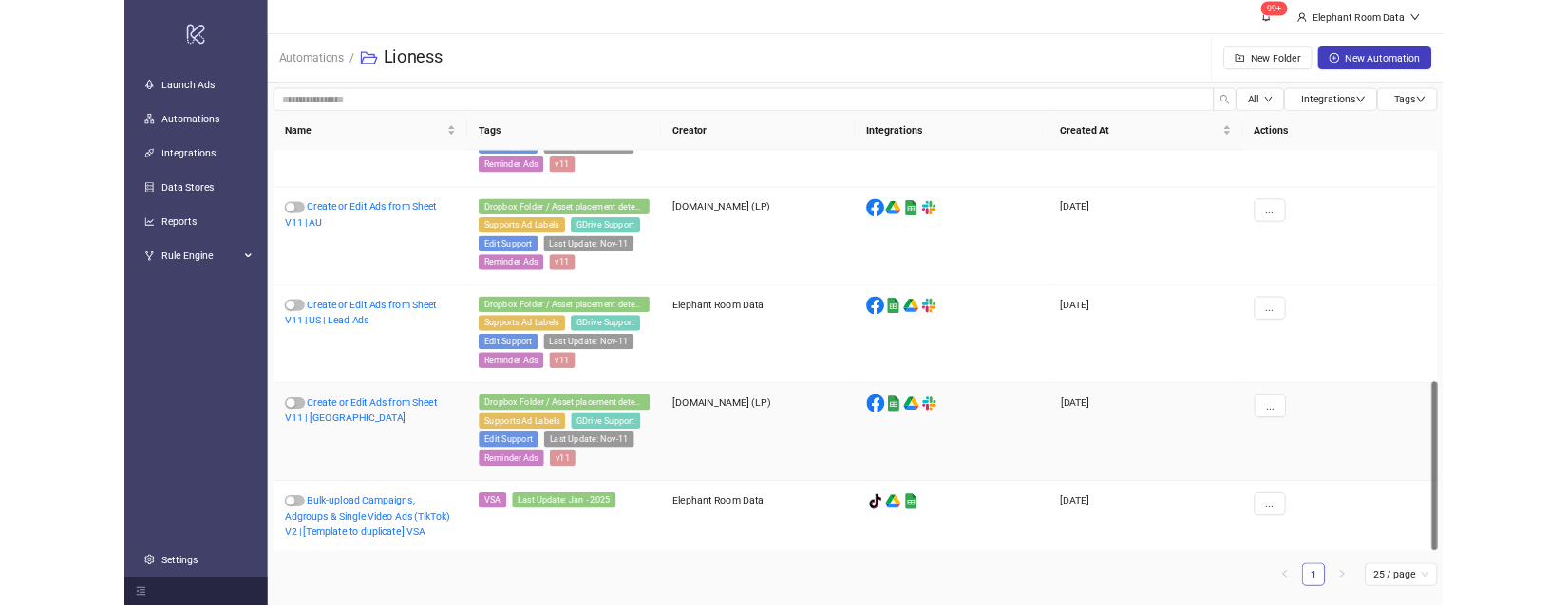
scroll to position [703, 0]
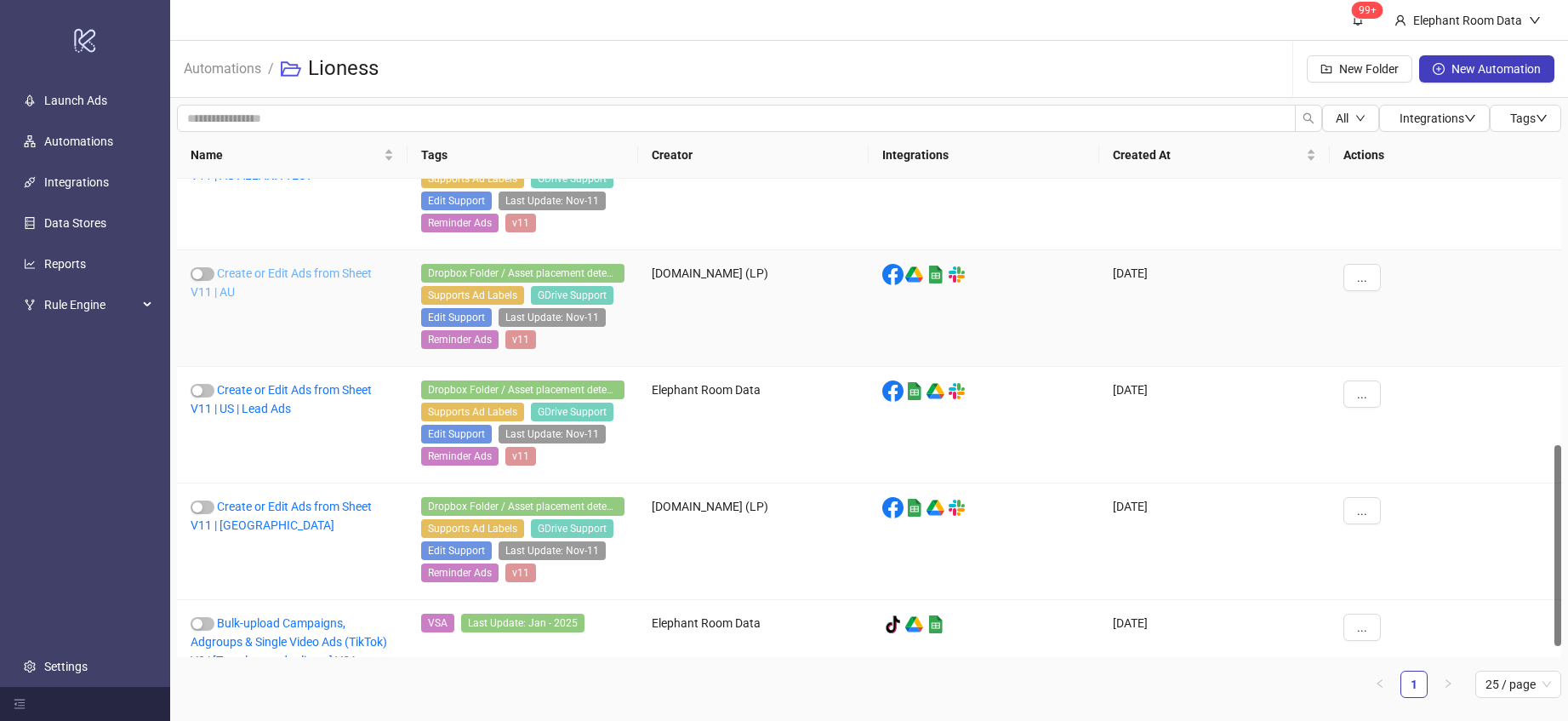
click at [325, 271] on link "Create or Edit Ads from Sheet V11 | AU" at bounding box center [281, 282] width 181 height 33
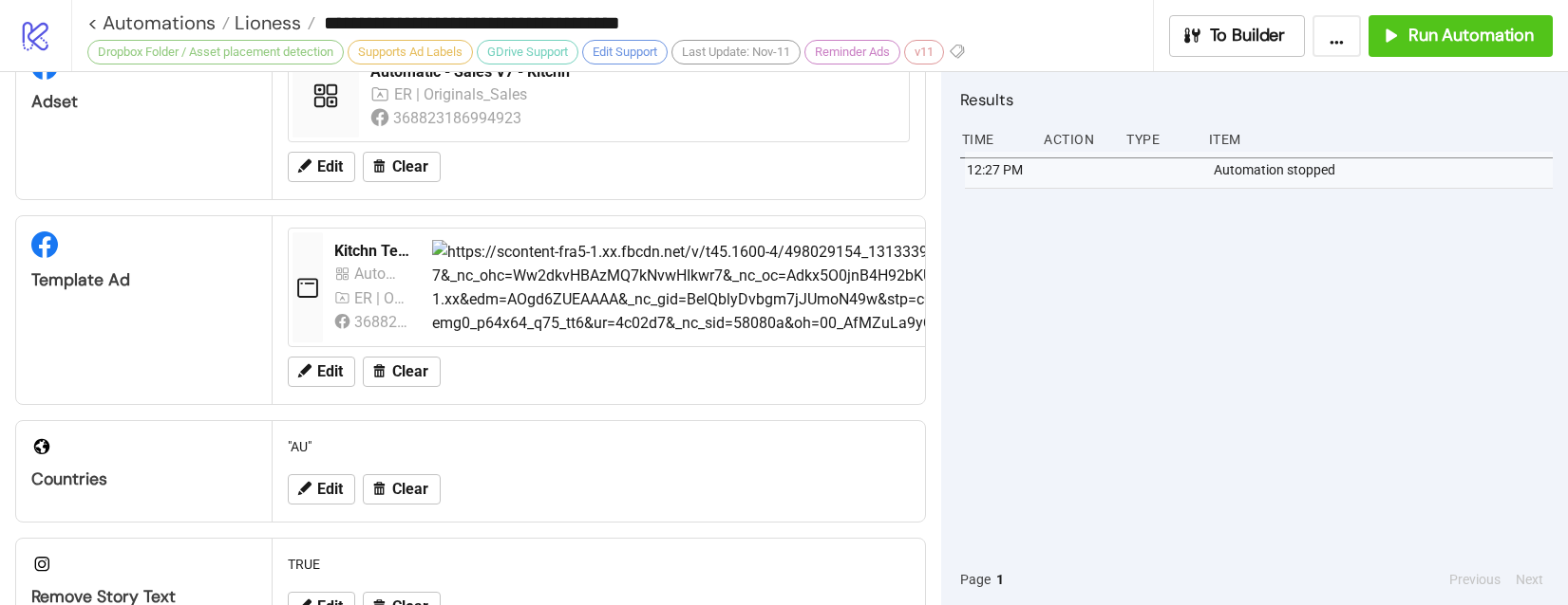
scroll to position [238, 0]
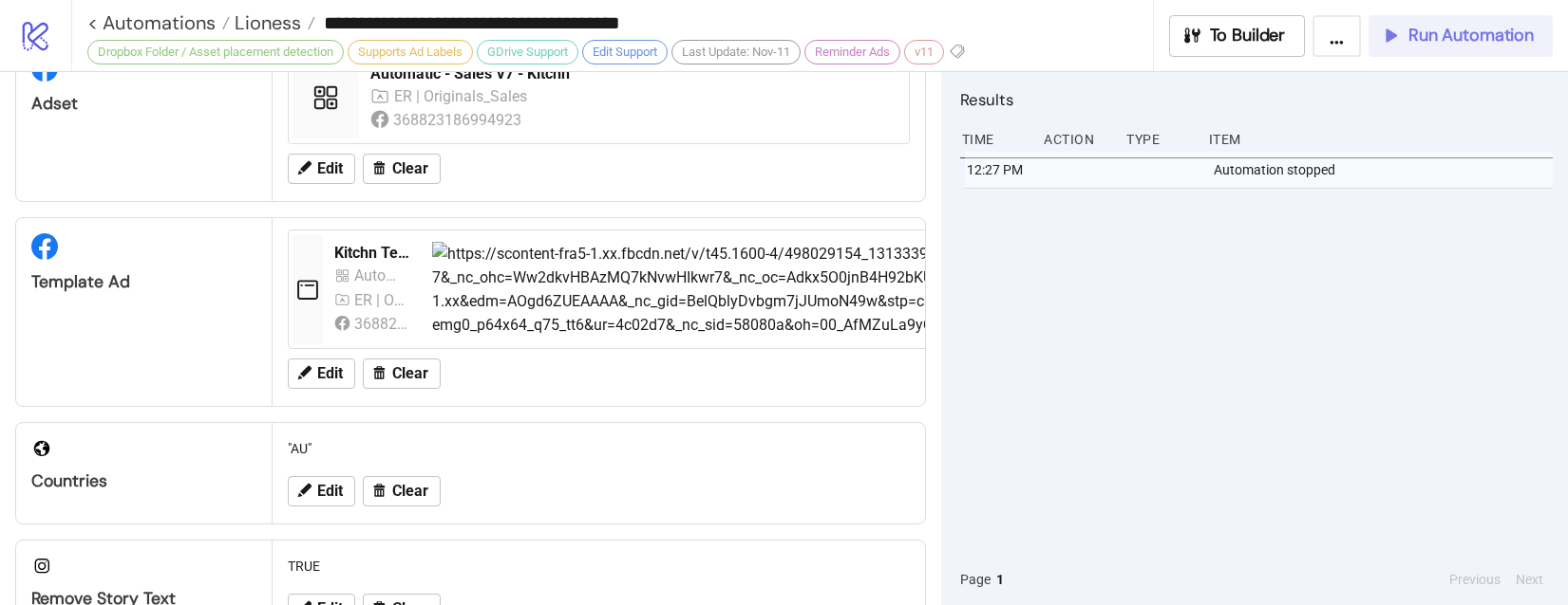
click at [1437, 37] on span "Run Automation" at bounding box center [1471, 35] width 126 height 22
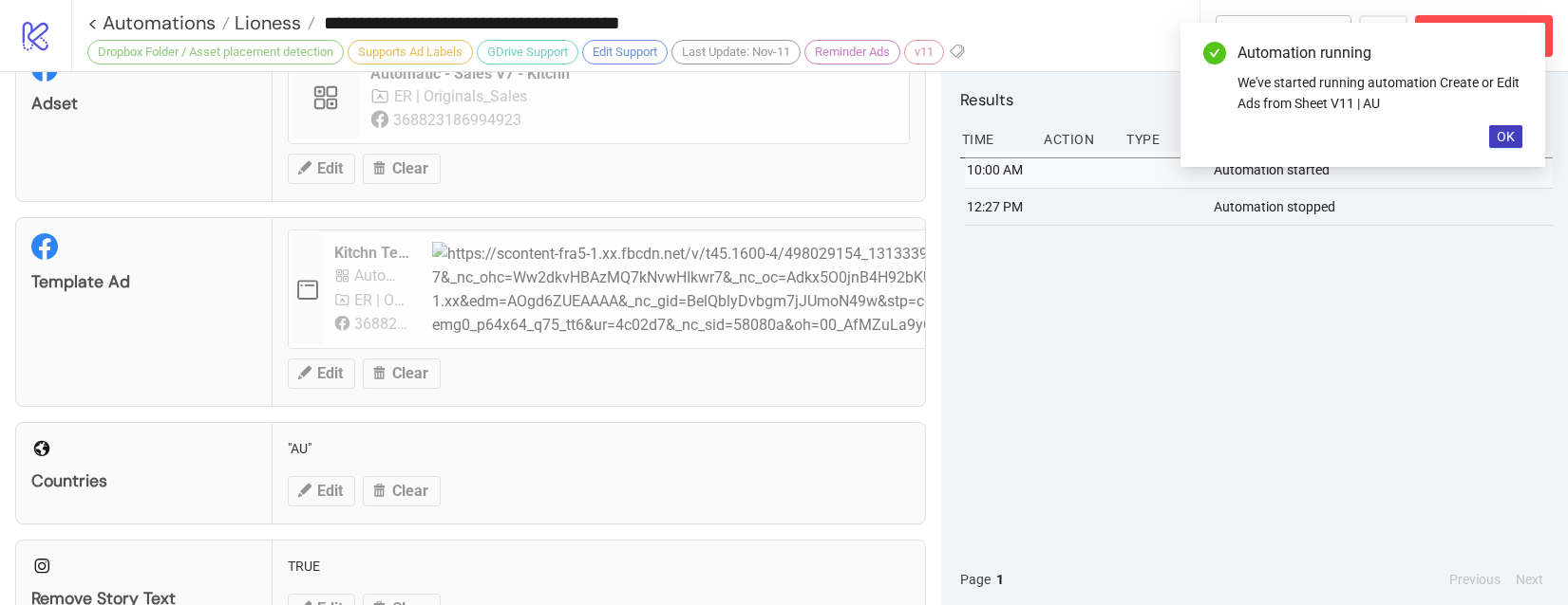
scroll to position [239, 0]
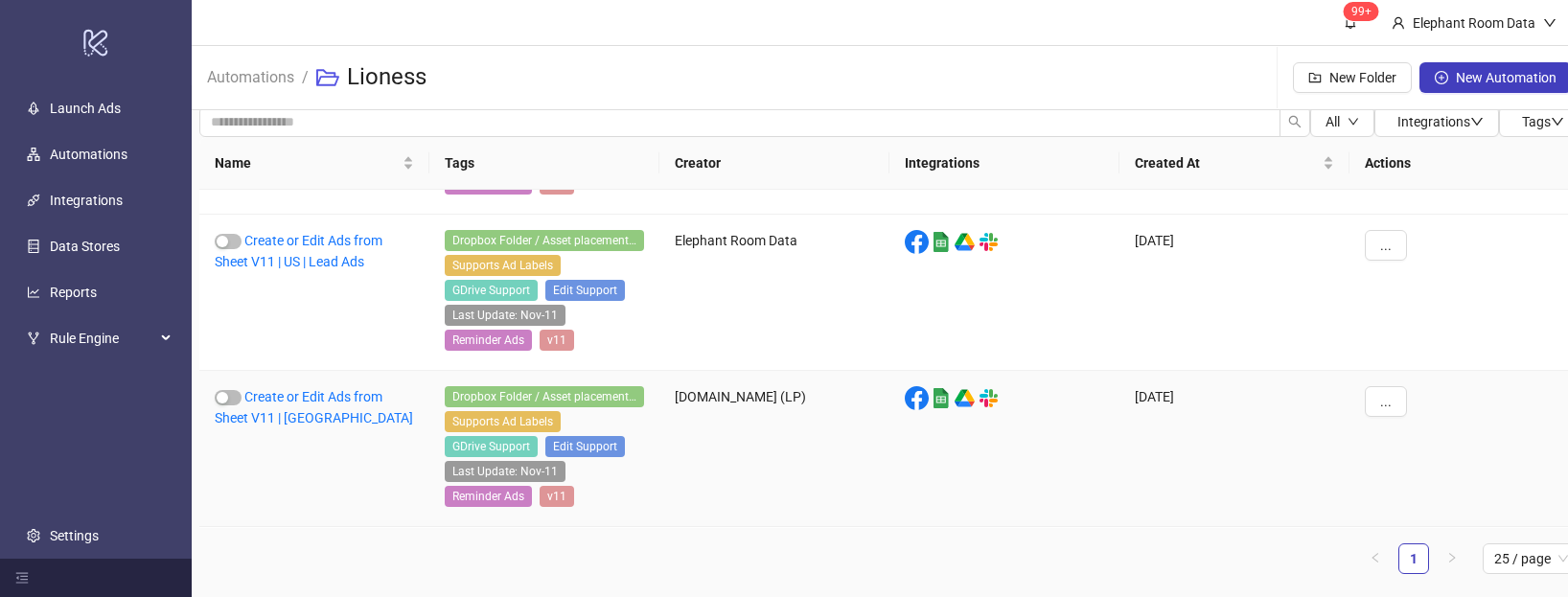
scroll to position [1047, 0]
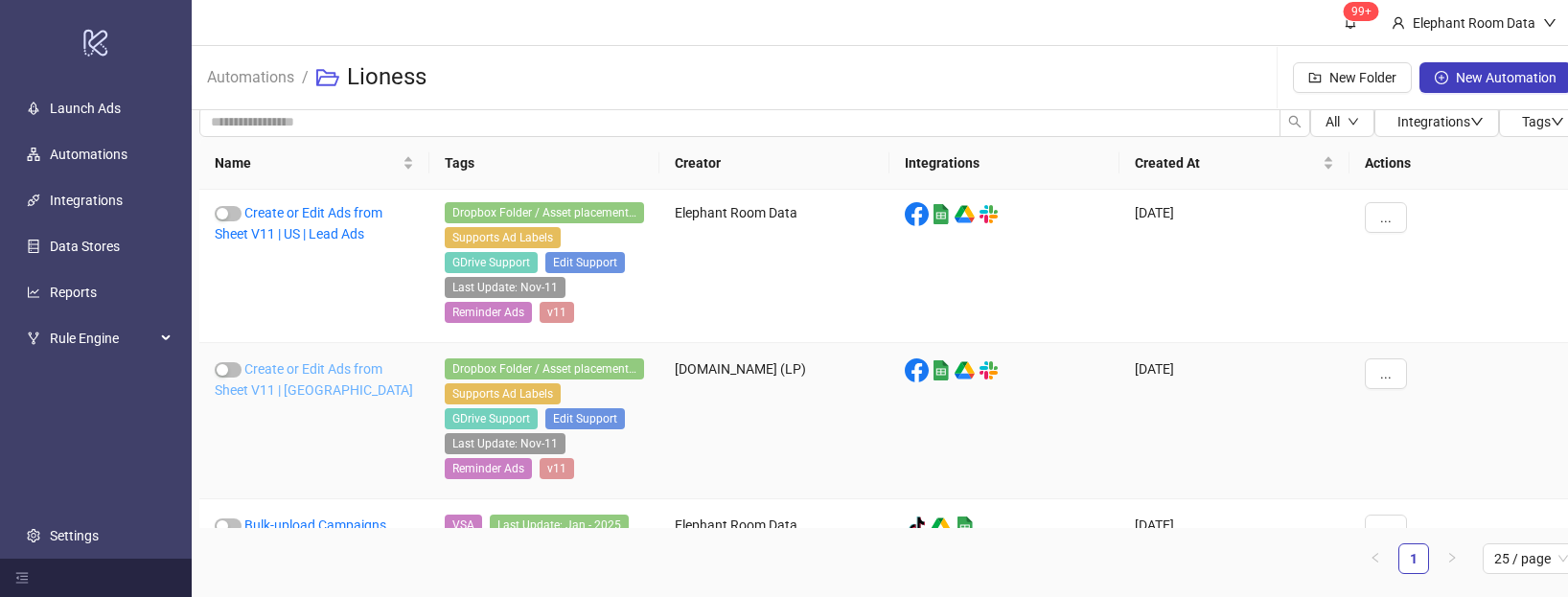
click at [338, 365] on link "Create or Edit Ads from Sheet V11 | [GEOGRAPHIC_DATA]" at bounding box center [314, 379] width 198 height 37
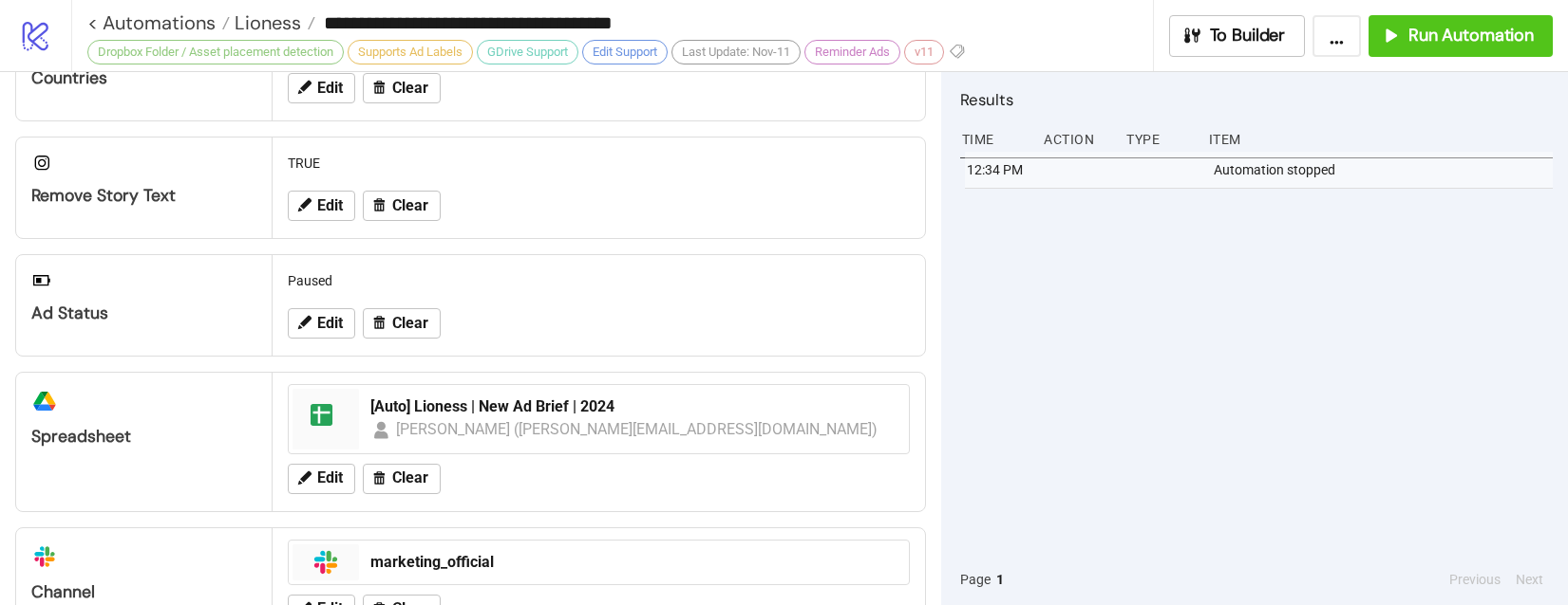
scroll to position [794, 0]
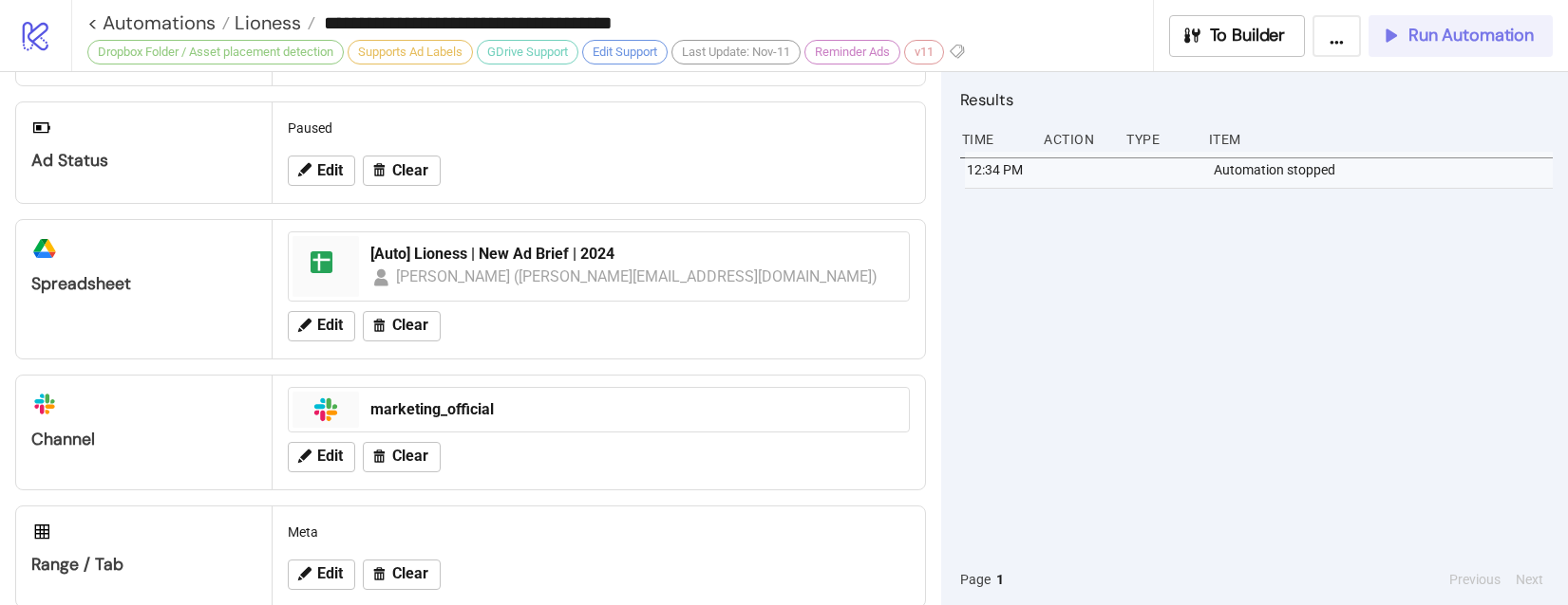
click at [1411, 47] on button "Run Automation" at bounding box center [1460, 35] width 184 height 42
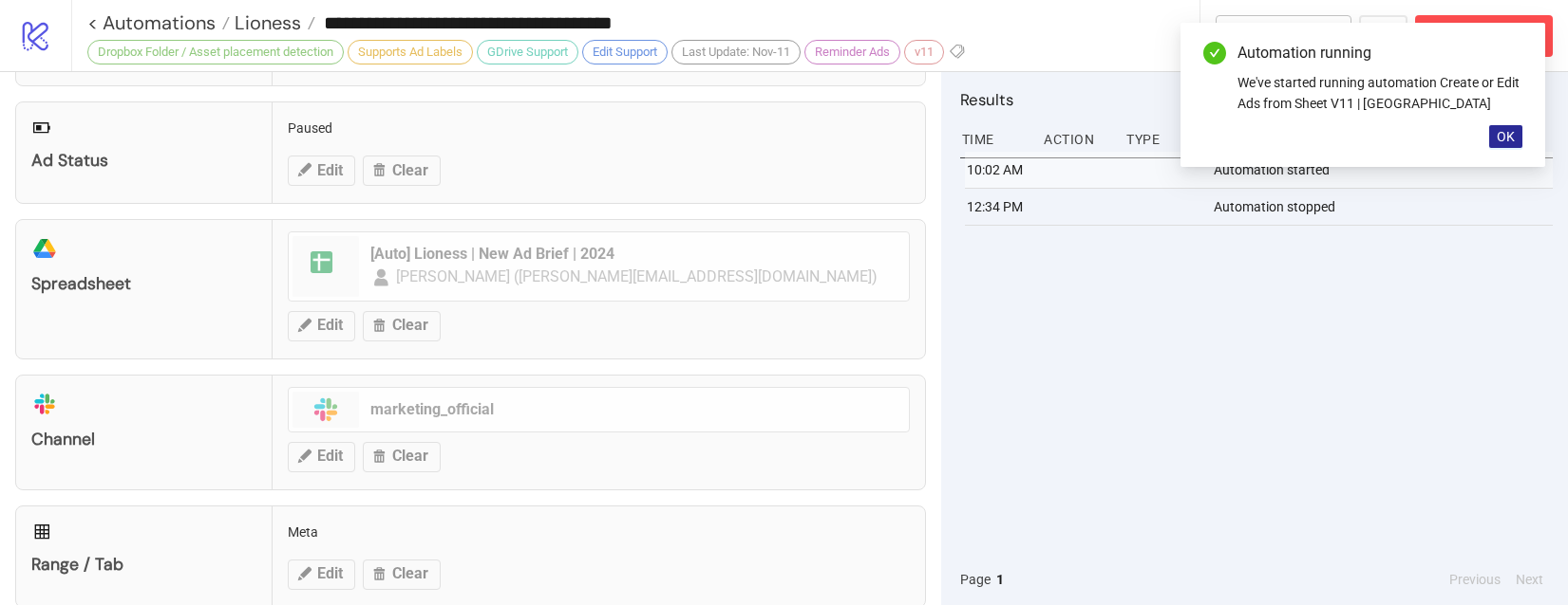
click at [1505, 141] on span "OK" at bounding box center [1505, 136] width 18 height 15
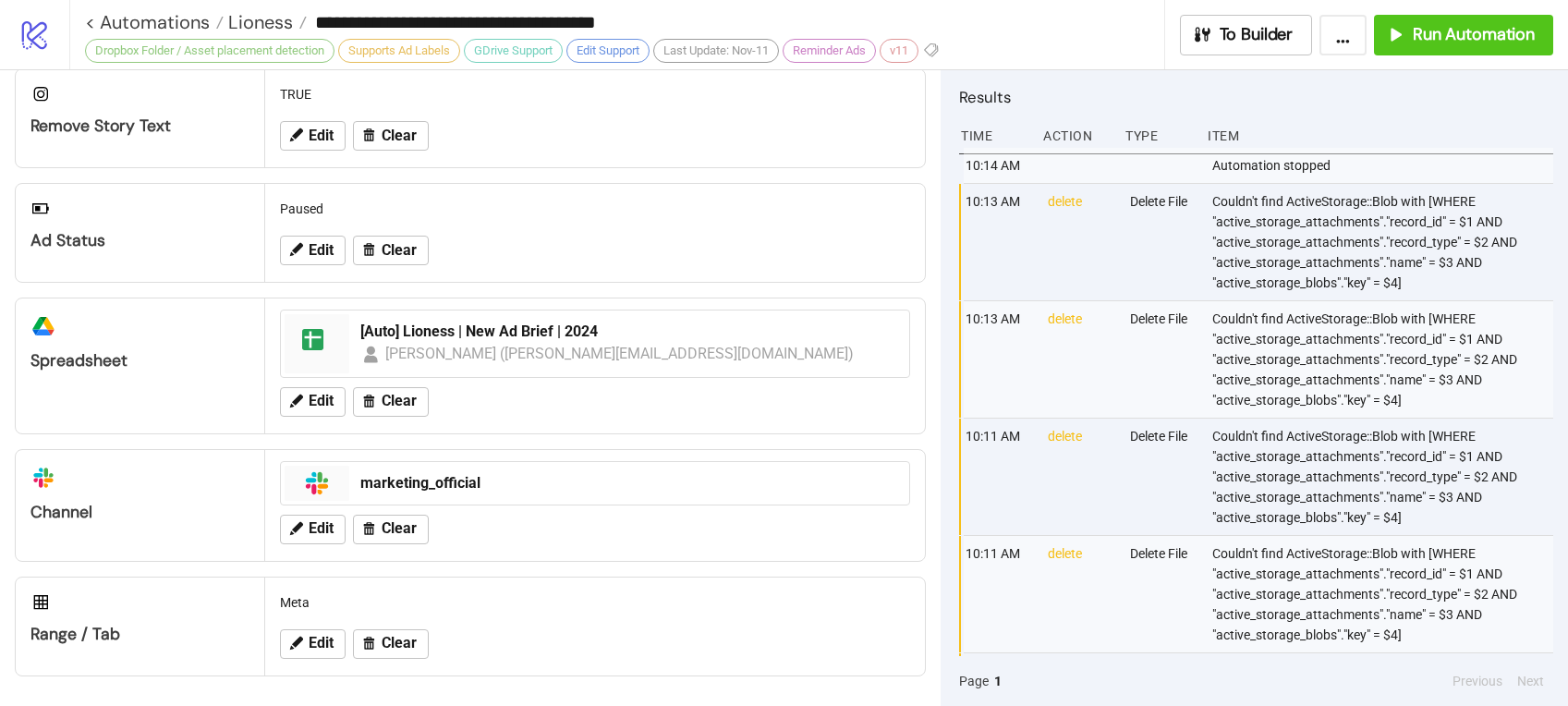
scroll to position [689, 0]
